Goal: Find specific page/section: Find specific page/section

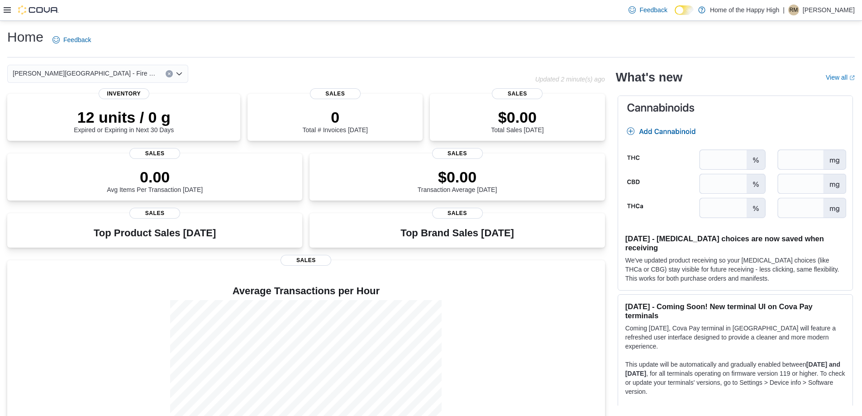
click at [5, 10] on icon at bounding box center [7, 9] width 7 height 5
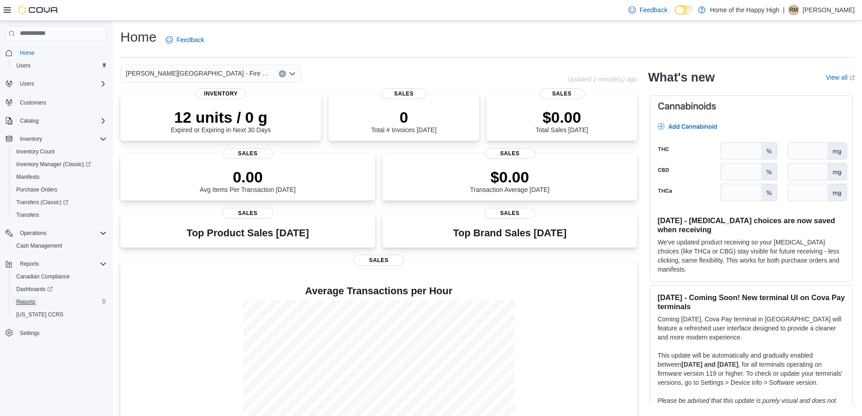
click at [28, 300] on span "Reports" at bounding box center [25, 301] width 19 height 7
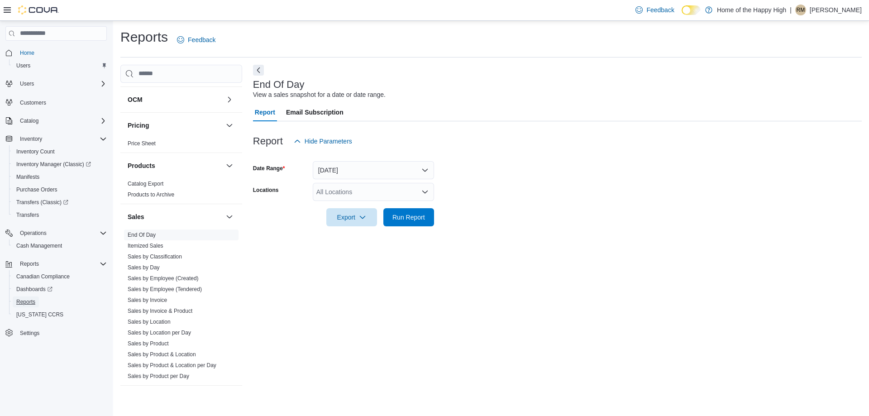
scroll to position [452, 0]
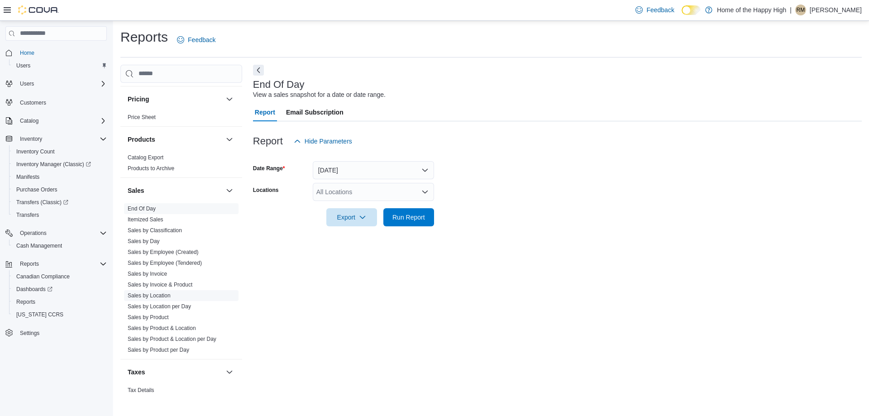
click at [157, 295] on link "Sales by Location" at bounding box center [149, 295] width 43 height 6
